Goal: Browse casually

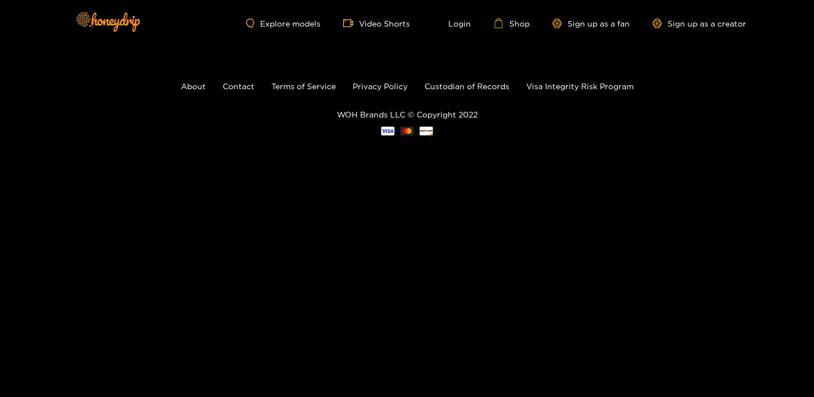
click at [105, 120] on footer "About Contact Terms of Service Privacy Policy Custodian of Records Visa Integri…" at bounding box center [407, 107] width 814 height 123
click at [260, 23] on link "Explore models" at bounding box center [283, 24] width 75 height 10
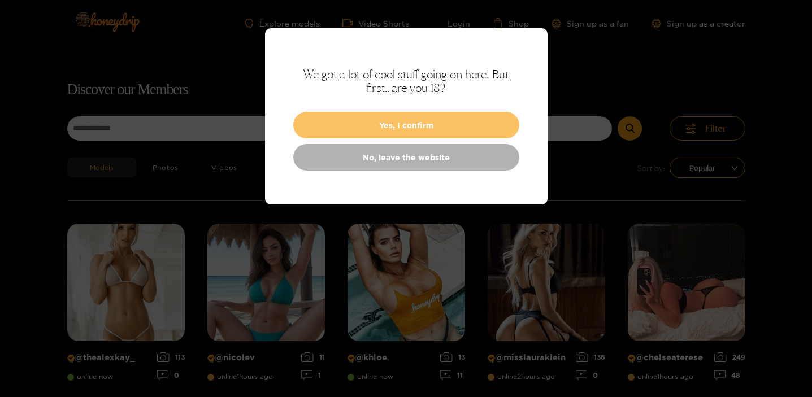
click at [371, 118] on button "Yes, I confirm" at bounding box center [406, 125] width 226 height 27
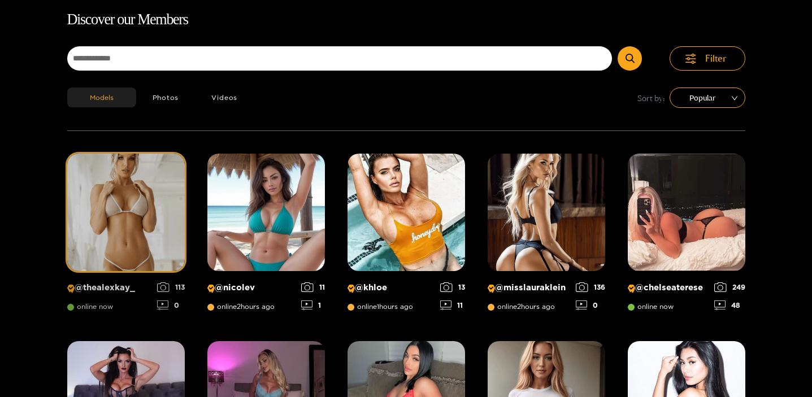
scroll to position [72, 0]
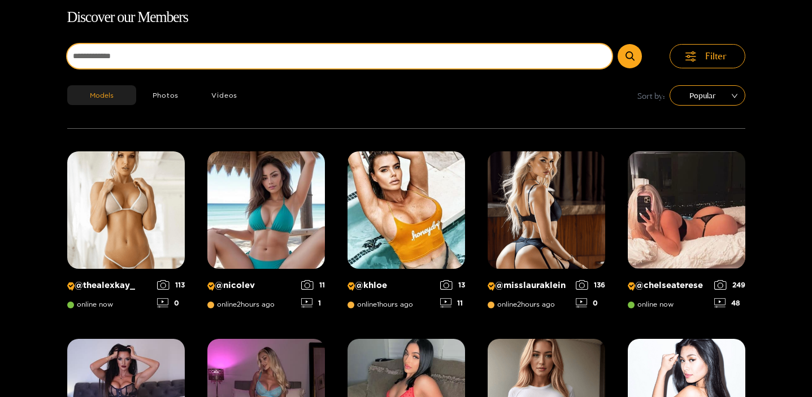
click at [179, 50] on input at bounding box center [340, 56] width 546 height 24
paste input "**********"
drag, startPoint x: 159, startPoint y: 54, endPoint x: 42, endPoint y: 53, distance: 116.5
type input "********"
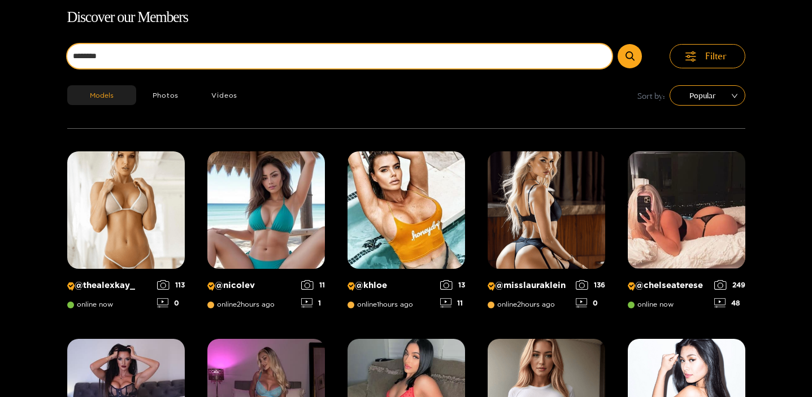
click at [618, 44] on button "submit" at bounding box center [630, 56] width 24 height 24
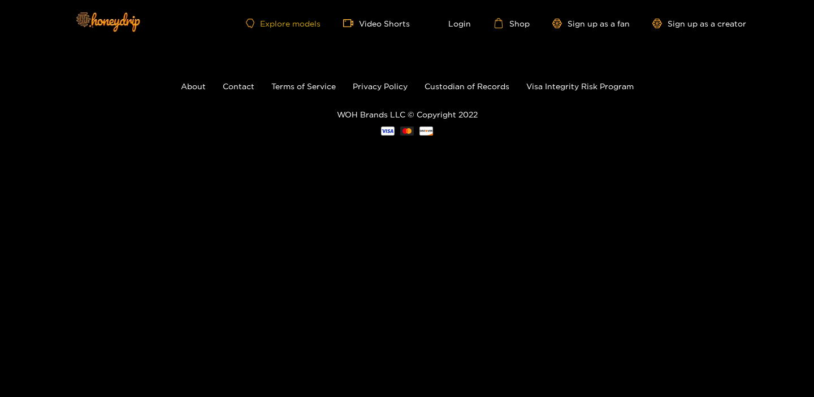
click at [304, 19] on link "Explore models" at bounding box center [283, 24] width 75 height 10
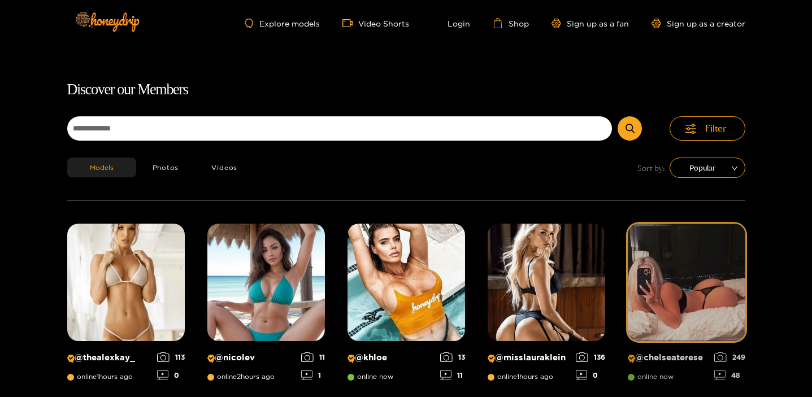
click at [670, 285] on img at bounding box center [687, 283] width 118 height 118
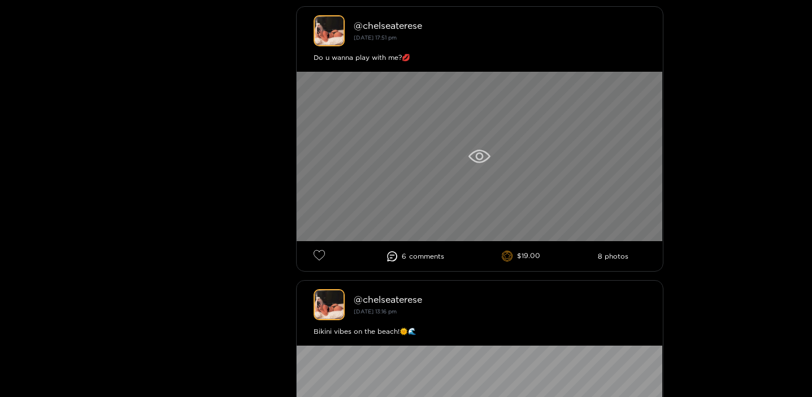
scroll to position [347, 0]
click at [473, 161] on icon at bounding box center [480, 156] width 22 height 14
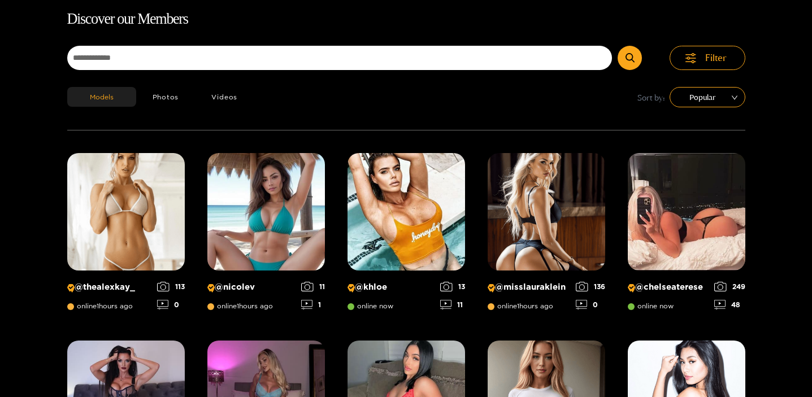
scroll to position [72, 0]
